Goal: Information Seeking & Learning: Learn about a topic

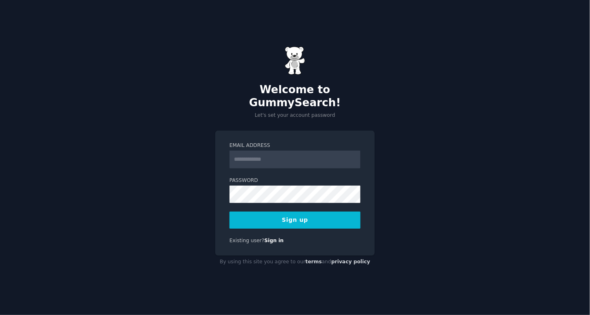
click at [248, 151] on input "Email Address" at bounding box center [294, 160] width 131 height 18
type input "**********"
drag, startPoint x: 308, startPoint y: 217, endPoint x: 304, endPoint y: 218, distance: 4.2
click at [308, 217] on button "Sign up" at bounding box center [294, 220] width 131 height 17
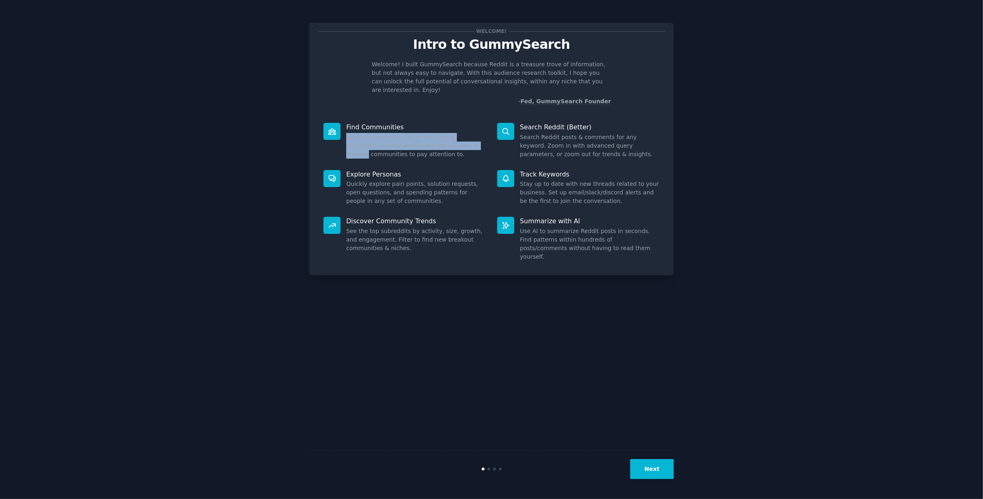
drag, startPoint x: 348, startPoint y: 130, endPoint x: 487, endPoint y: 140, distance: 139.1
click at [487, 140] on div "Find Communities Discover Subreddits full of your target customers. Quickly ide…" at bounding box center [405, 140] width 174 height 47
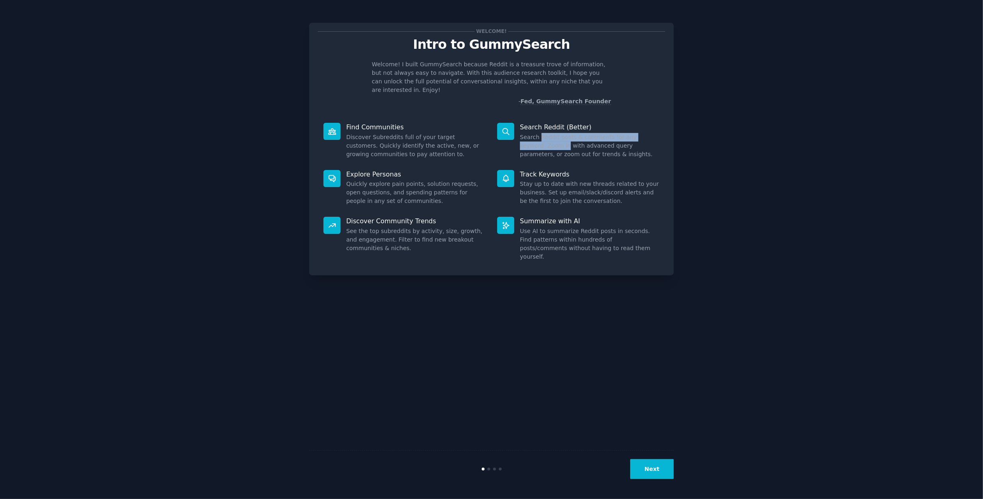
click at [540, 133] on dd "Search Reddit posts & comments for any keyword. Zoom in with advanced query par…" at bounding box center [590, 146] width 140 height 26
click at [552, 133] on dd "Search Reddit posts & comments for any keyword. Zoom in with advanced query par…" at bounding box center [590, 146] width 140 height 26
drag, startPoint x: 520, startPoint y: 130, endPoint x: 669, endPoint y: 142, distance: 149.0
click at [589, 142] on div "Welcome! Intro to GummySearch Welcome! I built GummySearch because Reddit is a …" at bounding box center [491, 149] width 365 height 253
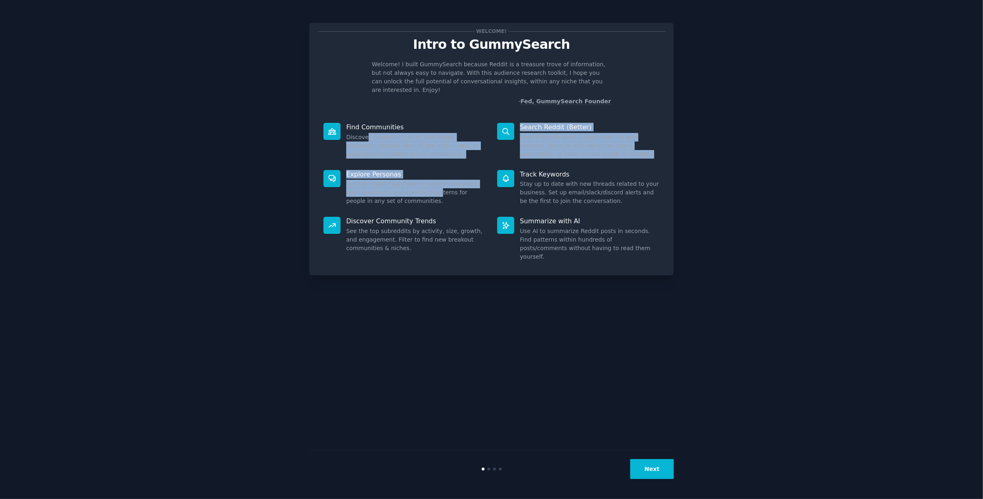
drag, startPoint x: 364, startPoint y: 128, endPoint x: 419, endPoint y: 188, distance: 81.7
click at [417, 185] on div "Find Communities Discover Subreddits full of your target customers. Quickly ide…" at bounding box center [491, 192] width 347 height 150
click at [589, 314] on button "Next" at bounding box center [652, 469] width 44 height 20
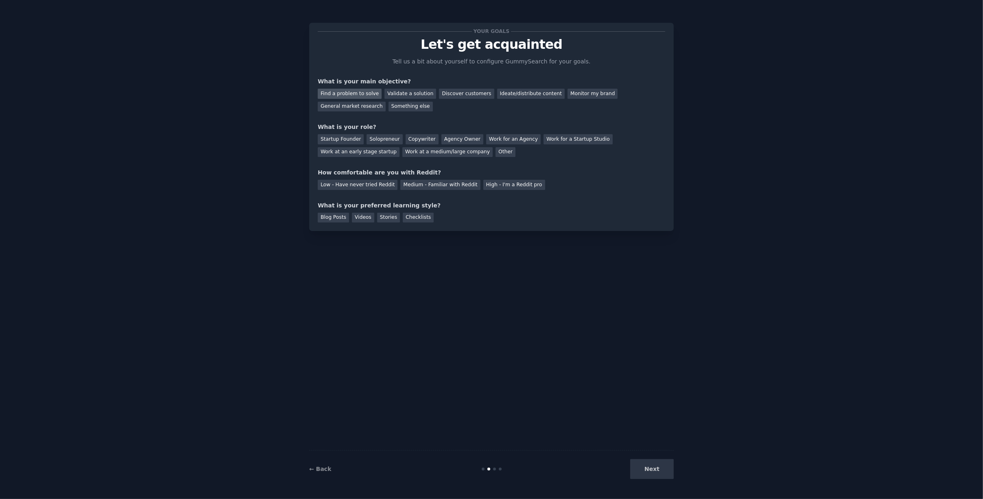
click at [357, 94] on div "Find a problem to solve" at bounding box center [350, 94] width 64 height 10
click at [347, 138] on div "Startup Founder" at bounding box center [341, 139] width 46 height 10
click at [384, 137] on div "Solopreneur" at bounding box center [385, 139] width 36 height 10
click at [441, 186] on div "Medium - Familiar with Reddit" at bounding box center [440, 185] width 80 height 10
click at [326, 216] on div "Blog Posts" at bounding box center [333, 218] width 31 height 10
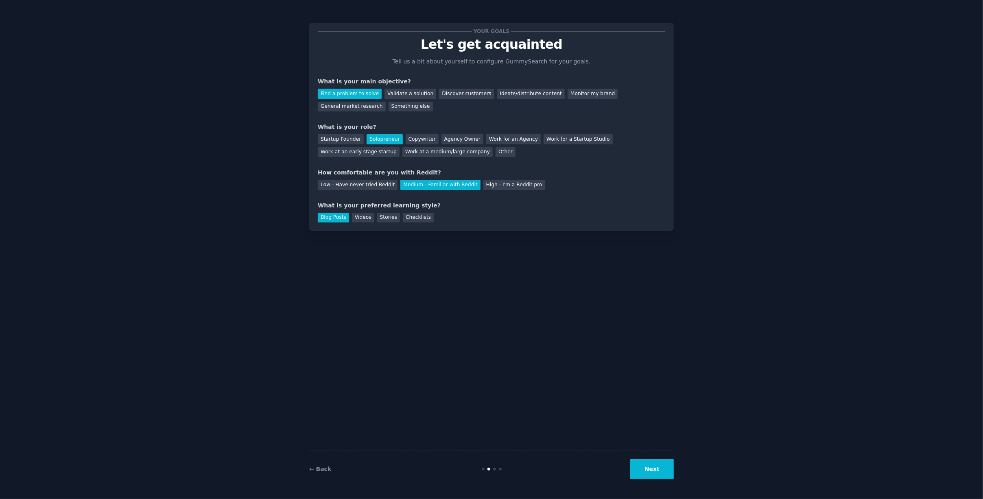
click at [589, 314] on button "Next" at bounding box center [652, 469] width 44 height 20
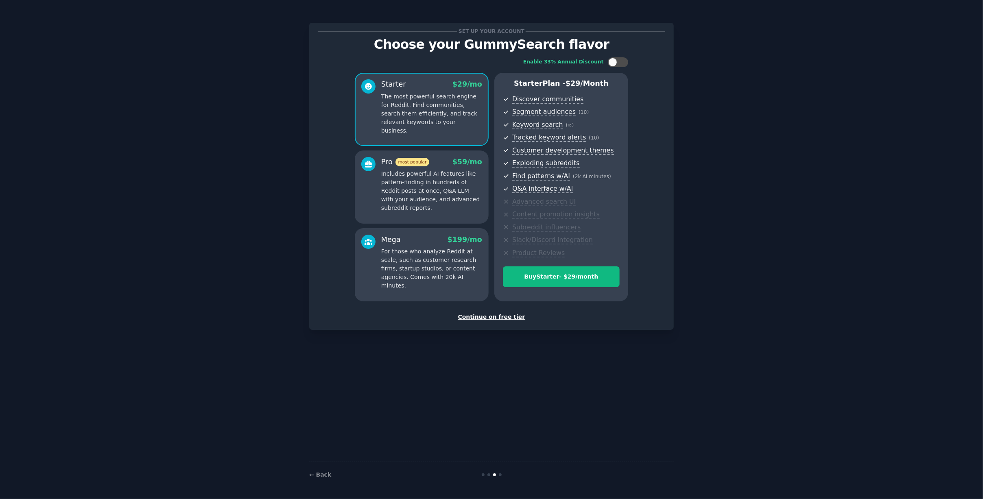
click at [484, 314] on div "Continue on free tier" at bounding box center [491, 317] width 347 height 9
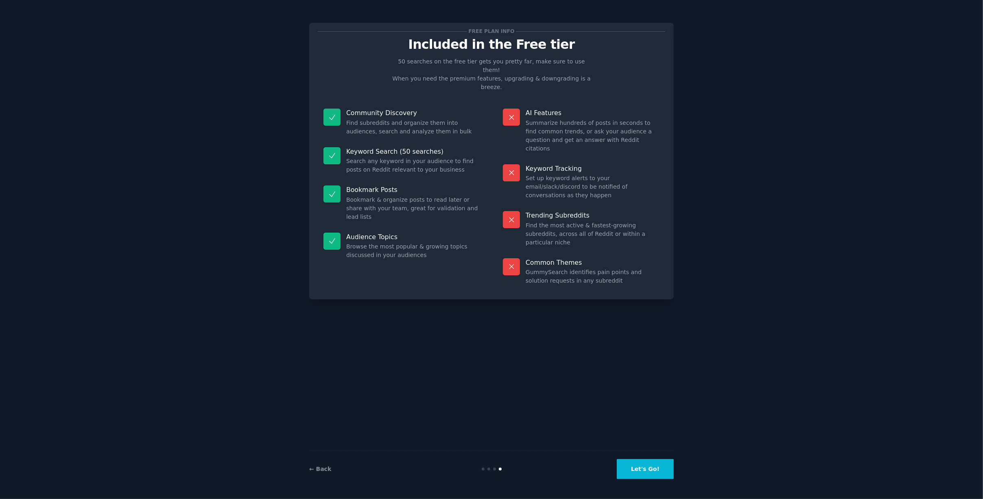
click at [589, 314] on button "Let's Go!" at bounding box center [645, 469] width 57 height 20
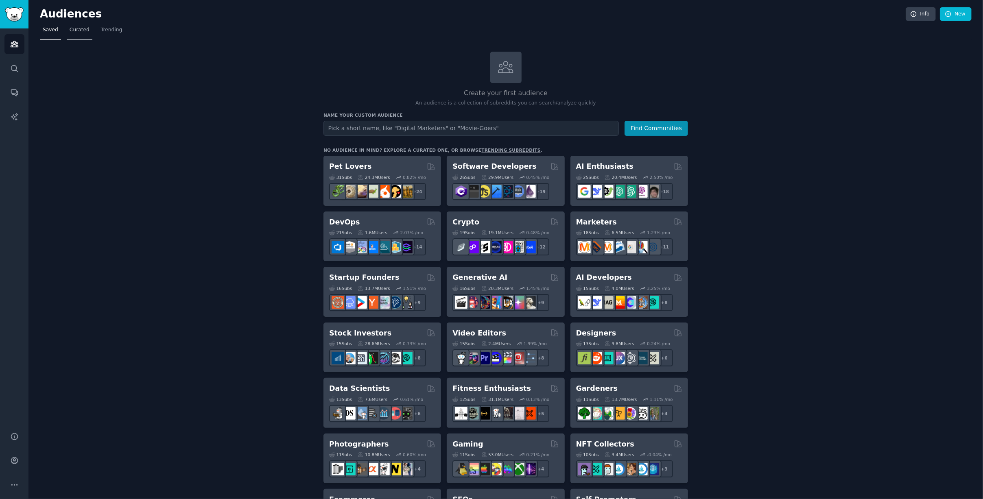
click at [78, 31] on span "Curated" at bounding box center [80, 29] width 20 height 7
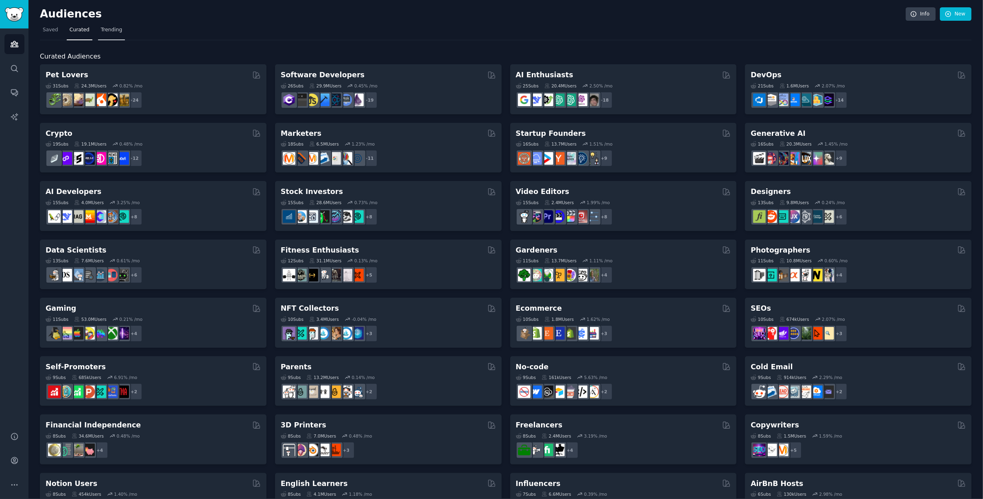
click at [115, 35] on link "Trending" at bounding box center [111, 32] width 27 height 17
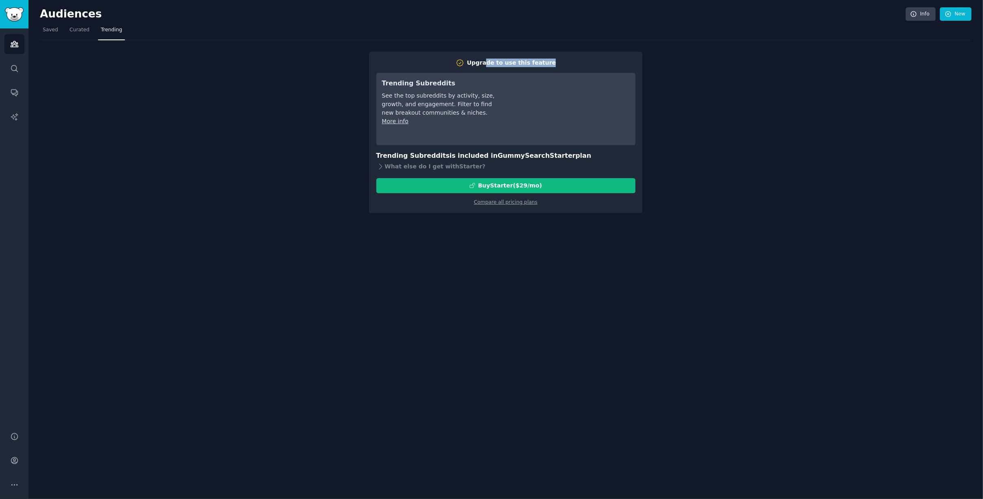
click at [524, 69] on div "Upgrade to use this feature Trending Subreddits See the top subreddits by activ…" at bounding box center [505, 132] width 259 height 147
click at [54, 26] on link "Saved" at bounding box center [50, 32] width 21 height 17
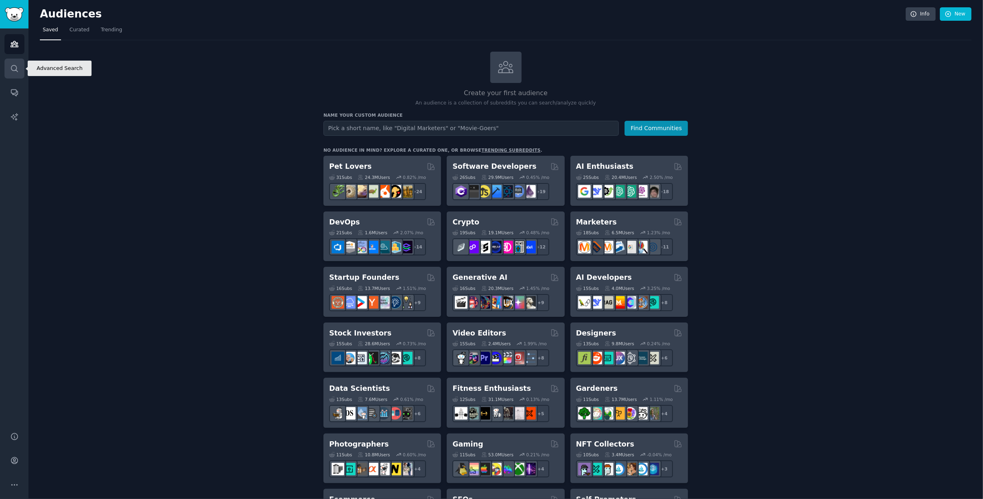
click at [20, 66] on link "Search" at bounding box center [14, 69] width 20 height 20
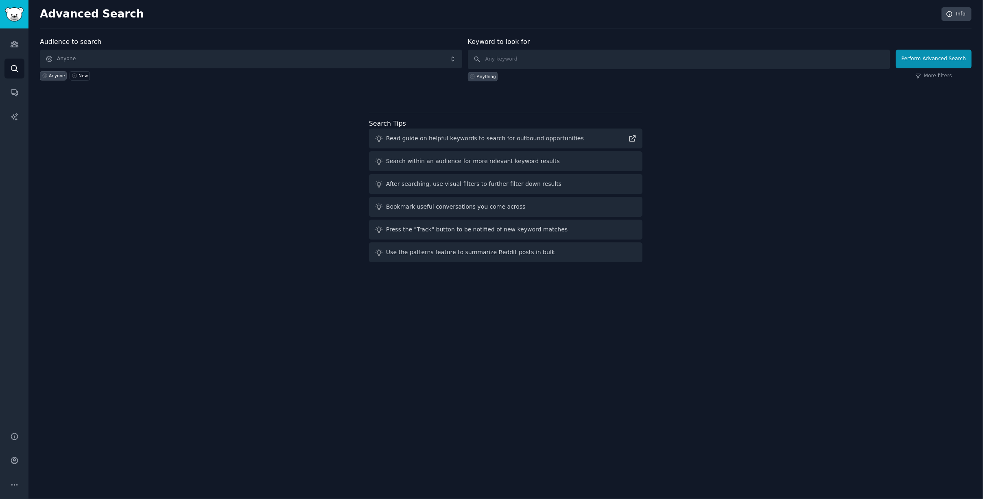
click at [439, 139] on div "Read guide on helpful keywords to search for outbound opportunities" at bounding box center [485, 138] width 198 height 9
click at [18, 96] on link "Conversations" at bounding box center [14, 93] width 20 height 20
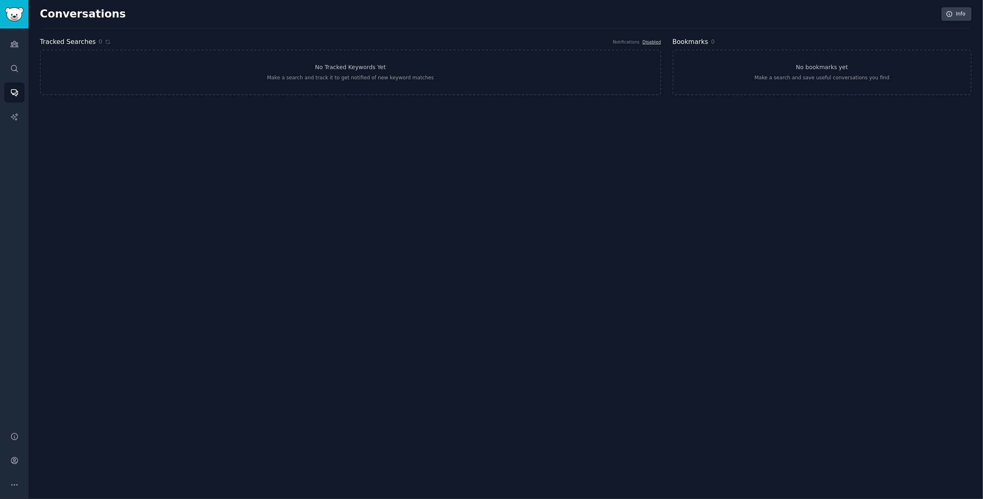
click at [25, 123] on div "Audiences Search Conversations AI Reports" at bounding box center [14, 225] width 28 height 394
click at [15, 120] on icon "Sidebar" at bounding box center [14, 117] width 9 height 9
click at [17, 46] on icon "Sidebar" at bounding box center [14, 44] width 7 height 6
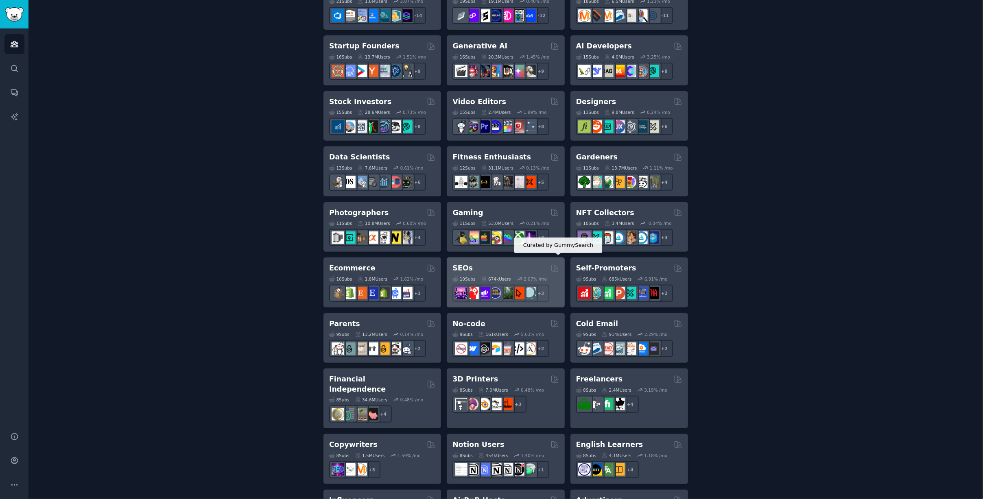
scroll to position [244, 0]
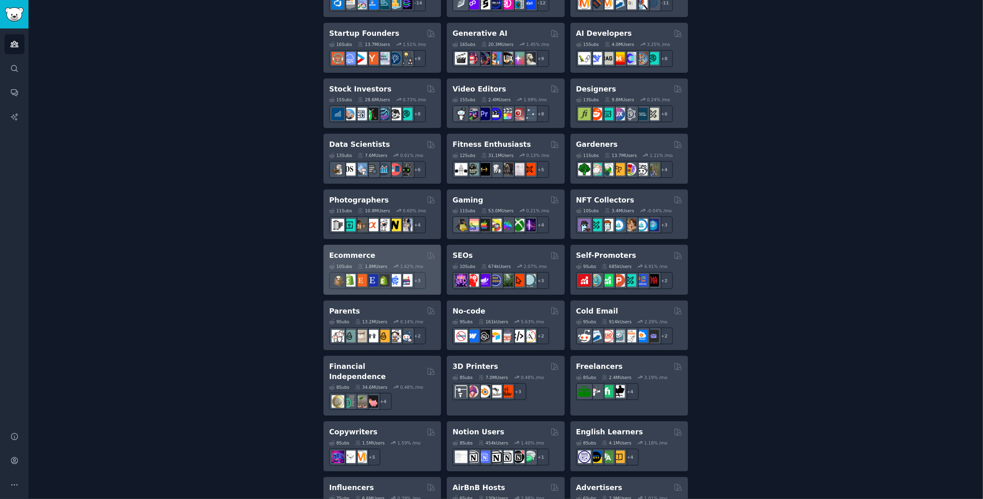
click at [375, 252] on div "Ecommerce" at bounding box center [382, 256] width 106 height 10
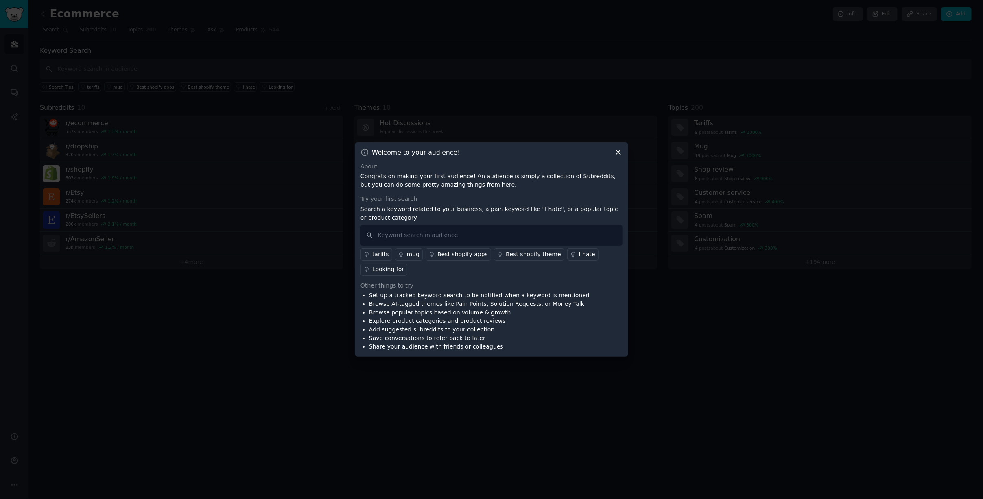
click at [589, 146] on div "Welcome to your audience! About Congrats on making your first audience! An audi…" at bounding box center [491, 249] width 273 height 215
click at [589, 151] on icon at bounding box center [618, 152] width 4 height 4
drag, startPoint x: 614, startPoint y: 150, endPoint x: 618, endPoint y: 153, distance: 5.3
click at [589, 150] on icon at bounding box center [618, 152] width 9 height 9
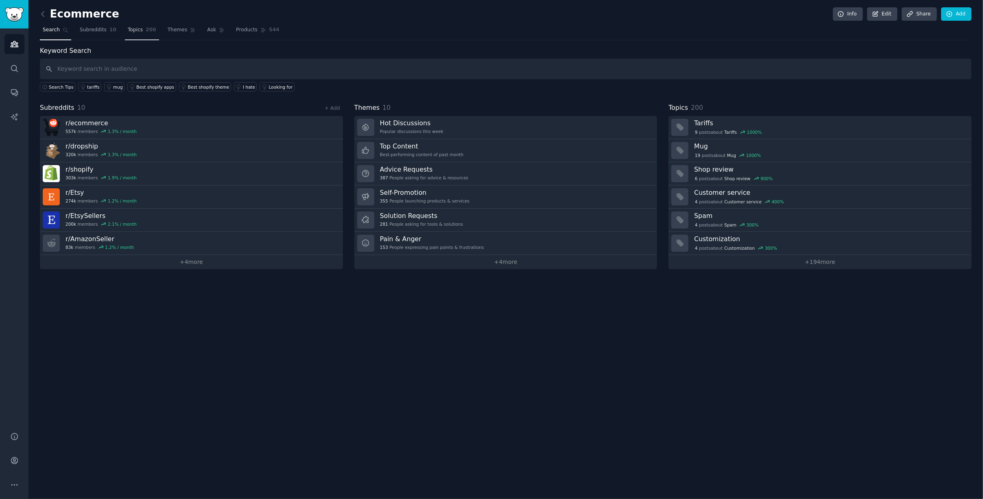
click at [146, 28] on span "200" at bounding box center [151, 29] width 11 height 7
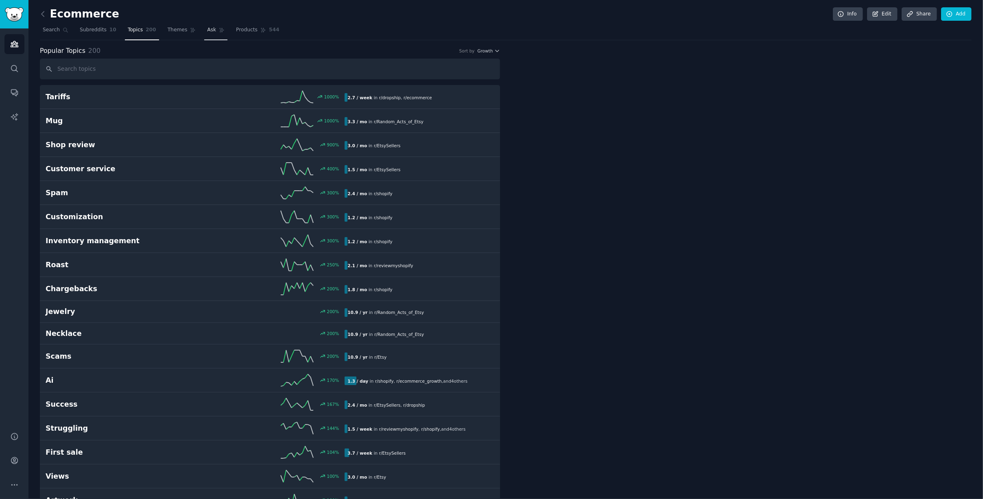
click at [207, 32] on span "Ask" at bounding box center [211, 29] width 9 height 7
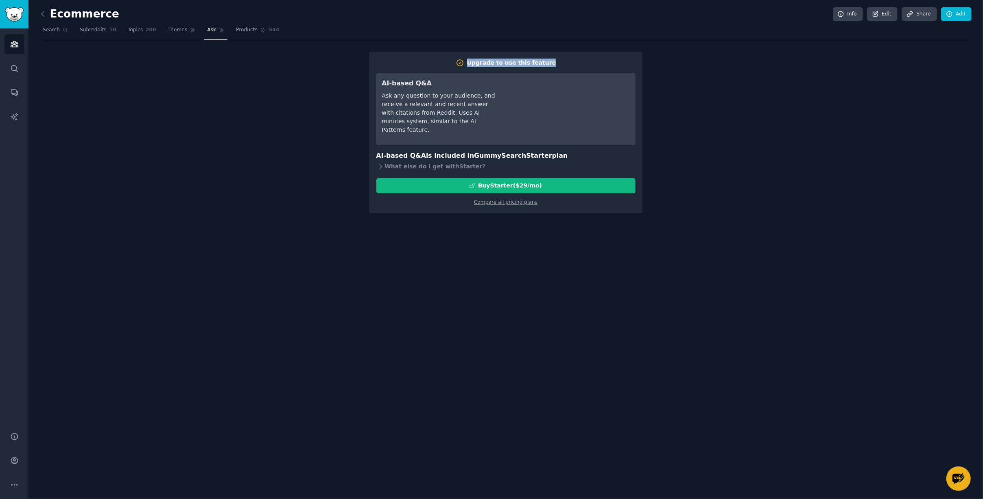
drag, startPoint x: 482, startPoint y: 59, endPoint x: 687, endPoint y: 76, distance: 205.3
click at [589, 65] on div "Upgrade to use this feature AI-based Q&A Ask any question to your audience, and…" at bounding box center [506, 133] width 932 height 162
click at [589, 141] on div "Upgrade to use this feature AI-based Q&A Ask any question to your audience, and…" at bounding box center [506, 133] width 932 height 162
click at [260, 27] on icon at bounding box center [263, 30] width 6 height 6
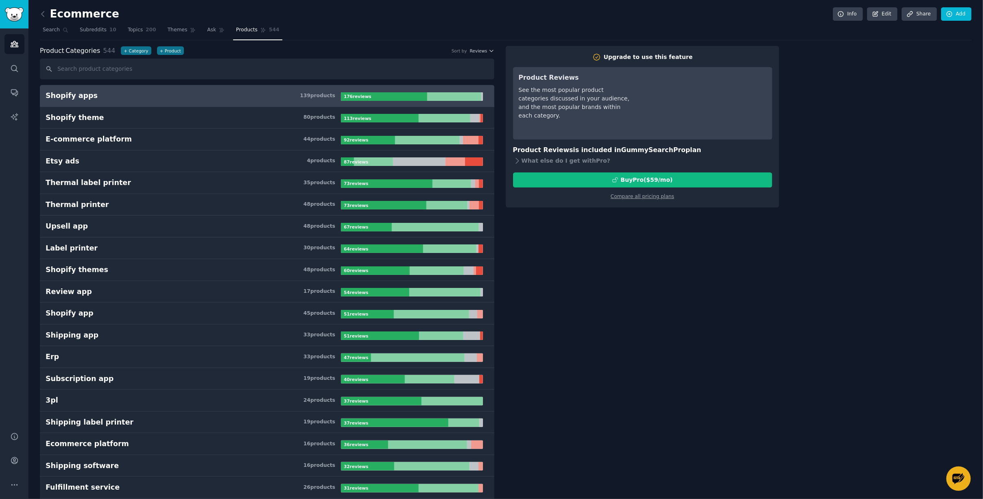
click at [388, 97] on div at bounding box center [384, 96] width 86 height 9
click at [98, 95] on h3 "Shopify apps 139 product s" at bounding box center [193, 96] width 295 height 10
click at [79, 96] on div "Shopify apps" at bounding box center [72, 96] width 52 height 10
click at [102, 95] on h3 "Shopify apps 139 product s" at bounding box center [193, 96] width 295 height 10
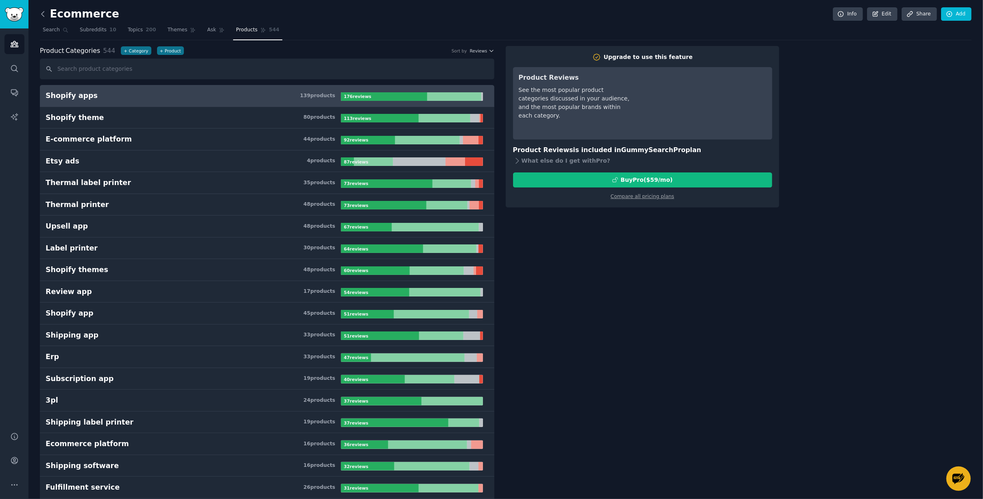
click at [45, 12] on icon at bounding box center [43, 14] width 9 height 9
click at [22, 36] on link "Audiences" at bounding box center [14, 44] width 20 height 20
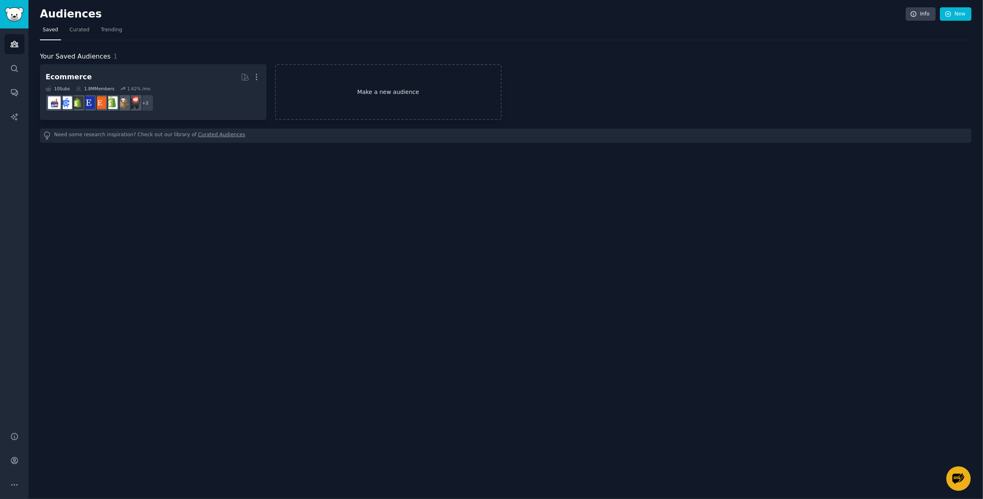
click at [411, 97] on link "Make a new audience" at bounding box center [388, 92] width 227 height 56
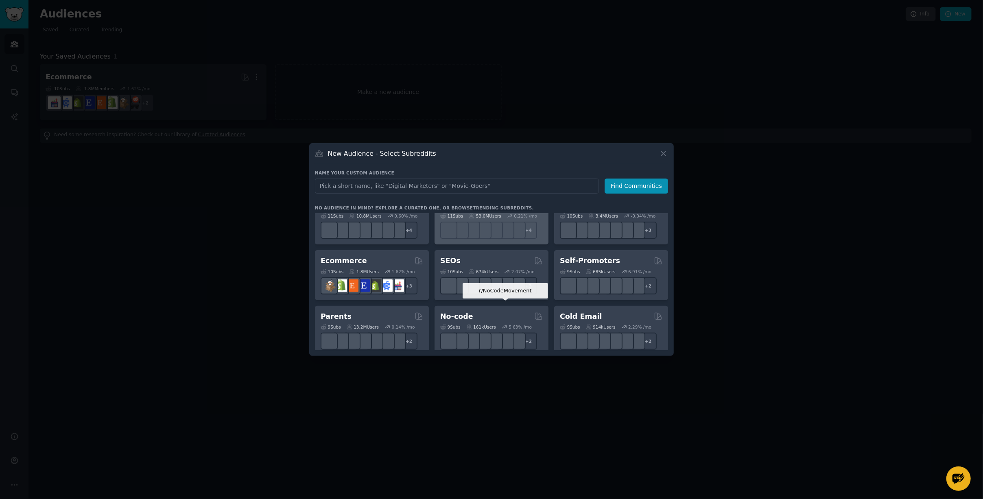
scroll to position [285, 0]
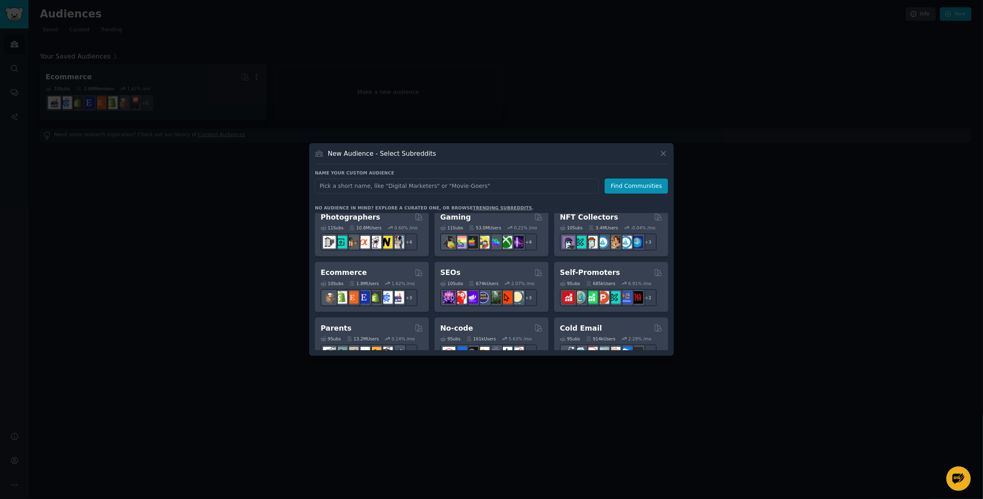
click at [478, 219] on div "Gaming" at bounding box center [491, 217] width 103 height 10
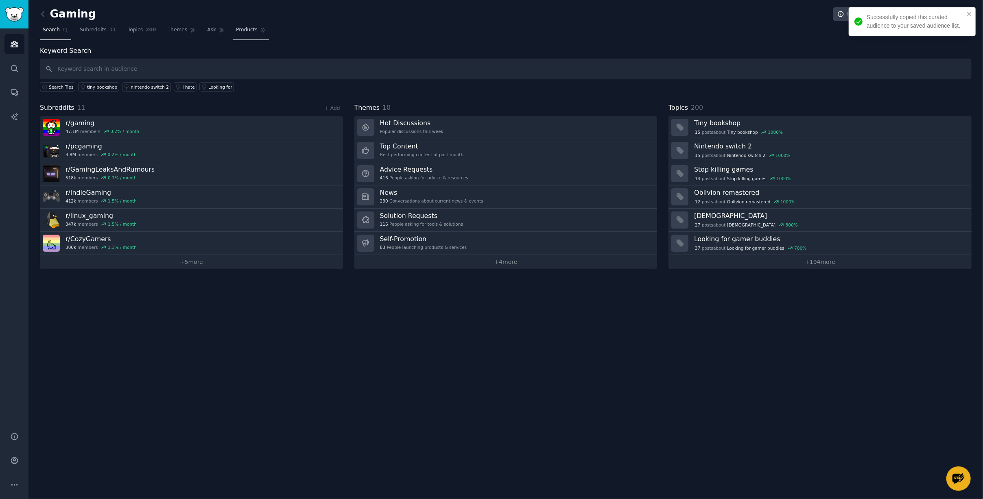
click at [241, 30] on span "Products" at bounding box center [247, 29] width 22 height 7
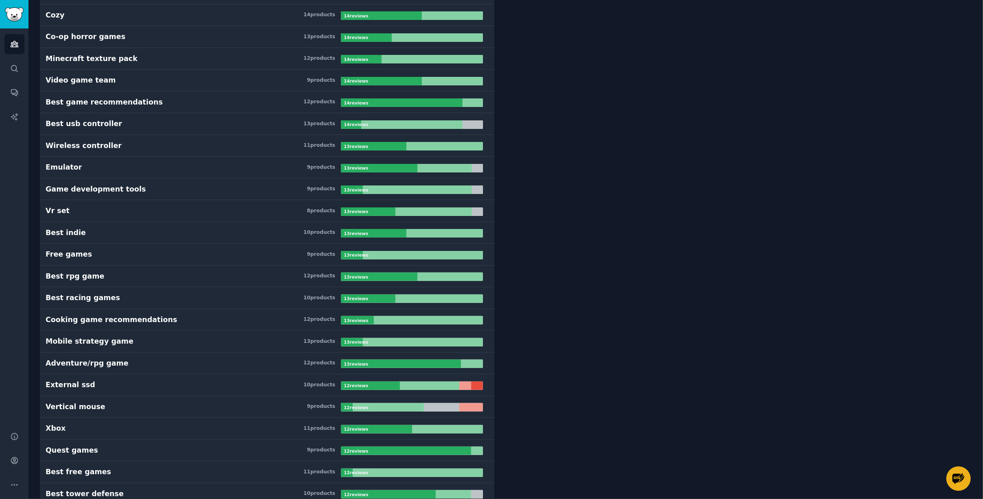
scroll to position [3010, 0]
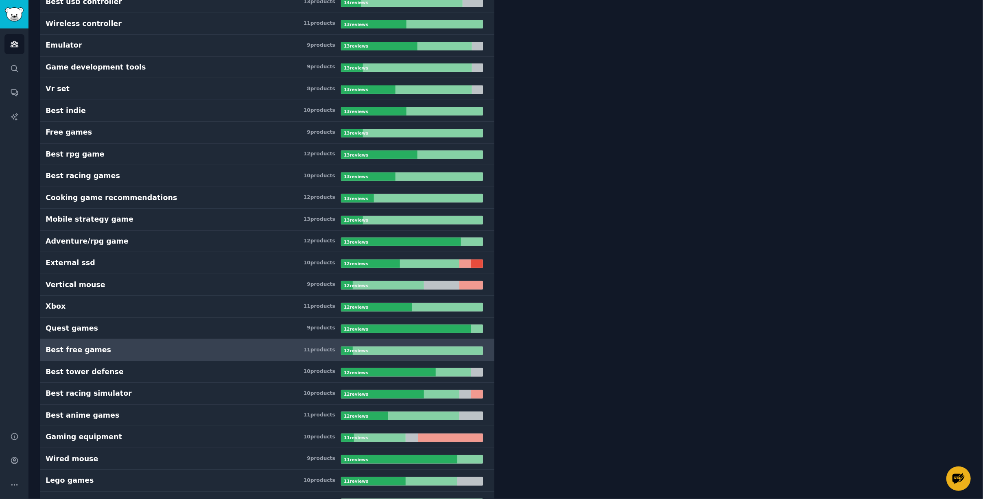
click at [123, 345] on h3 "Best free games 11 product s" at bounding box center [193, 350] width 295 height 10
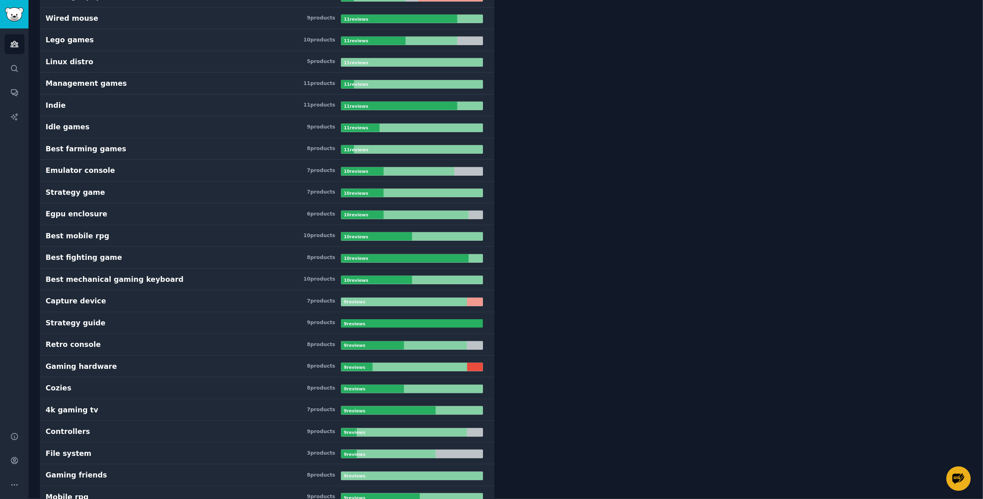
scroll to position [3458, 0]
